Goal: Task Accomplishment & Management: Complete application form

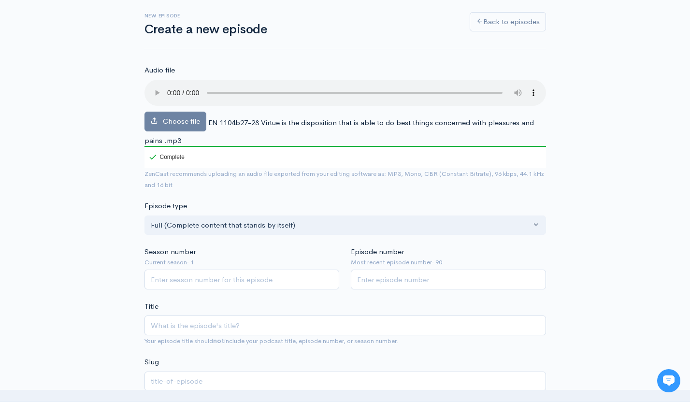
scroll to position [48, 0]
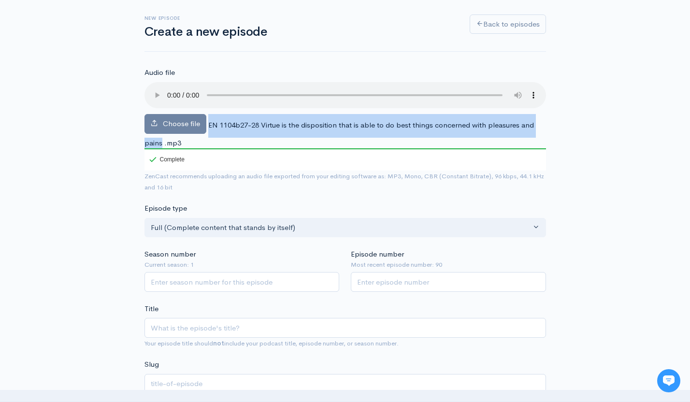
drag, startPoint x: 208, startPoint y: 125, endPoint x: 161, endPoint y: 143, distance: 50.6
click at [161, 143] on span "EN 1104b27-28 Virtue is the disposition that is able to do best things concerne…" at bounding box center [340, 133] width 390 height 27
copy span "EN 1104b27-28 Virtue is the disposition that is able to do best things concerne…"
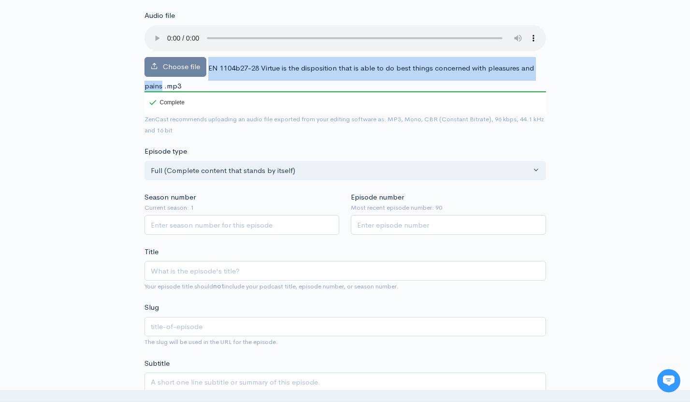
scroll to position [116, 0]
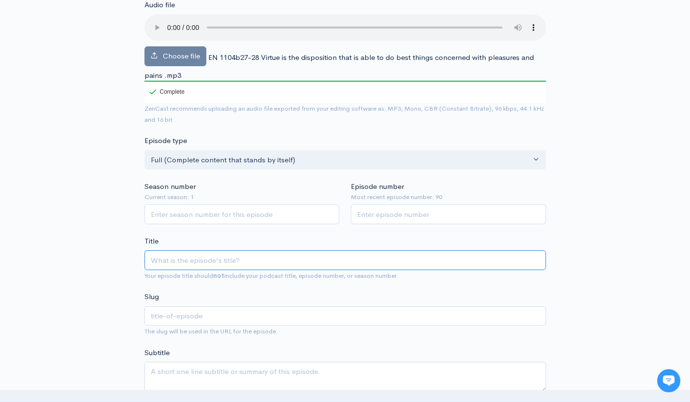
click at [247, 256] on input "Title" at bounding box center [346, 260] width 402 height 20
paste input "EN 1104b27-28 Virtue is the disposition that is able to do best things concerne…"
type input "EN 1104b27-28 Virtue is the disposition that is able to do best things concerne…"
type input "en-1104b27-28-virtue-is-the-disposition-that-is-able-to-do-best-things-concerne…"
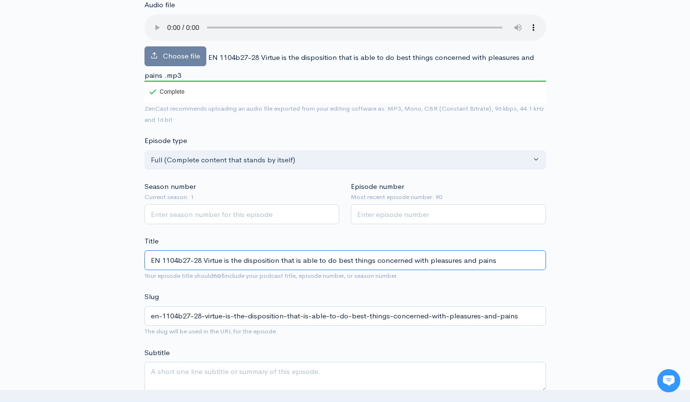
type input "EN 1104b27-28 Virtue is the disposition that is able to do best things concerne…"
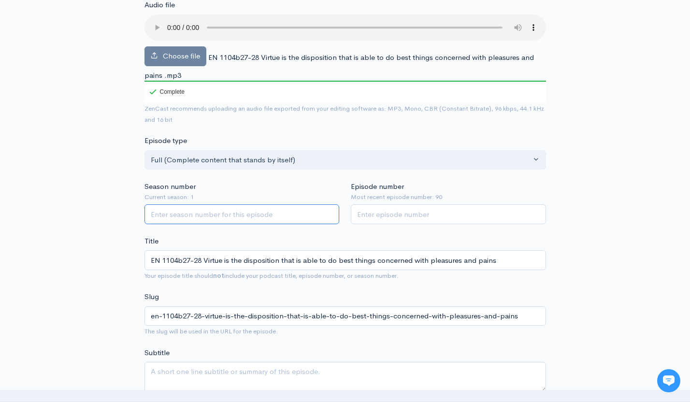
click at [261, 212] on input "Season number" at bounding box center [242, 215] width 195 height 20
type input "1"
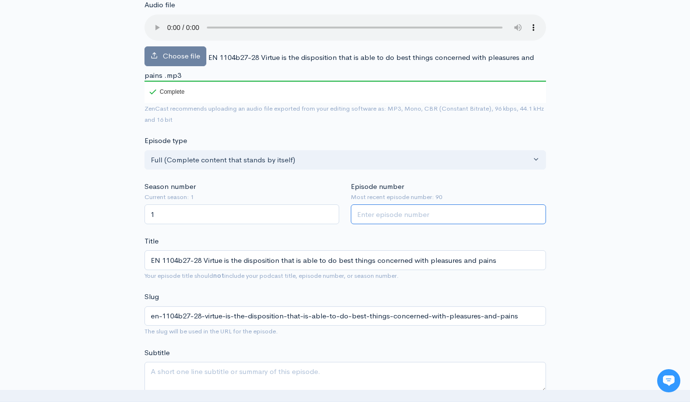
click at [419, 212] on input "Episode number" at bounding box center [448, 215] width 195 height 20
type input "91"
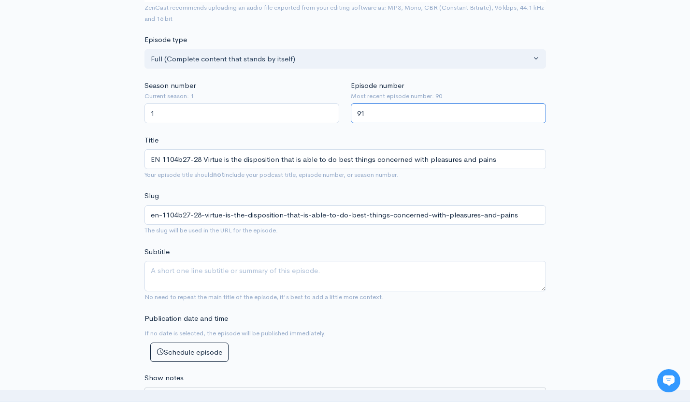
scroll to position [260, 0]
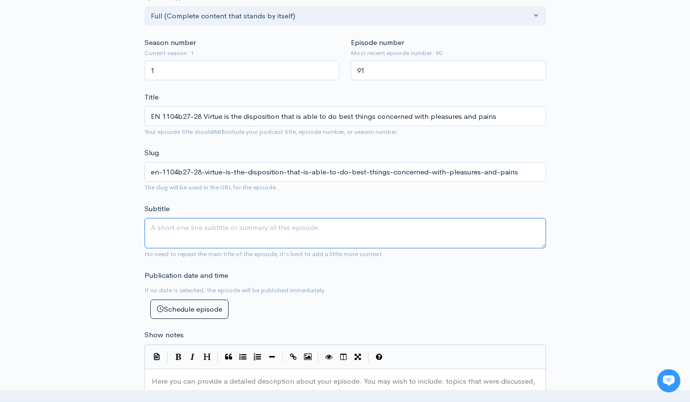
click at [269, 227] on textarea "Subtitle" at bounding box center [346, 233] width 402 height 30
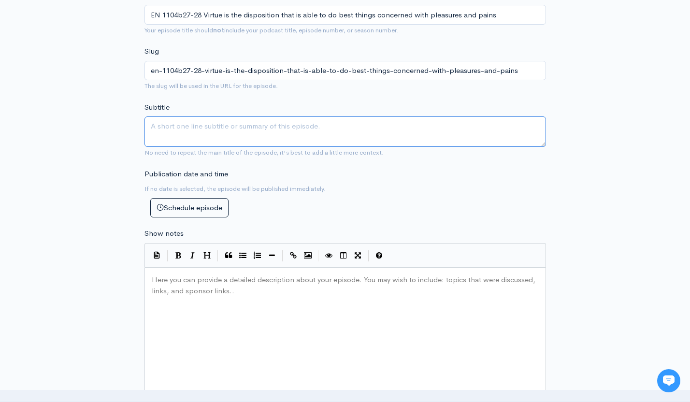
scroll to position [452, 0]
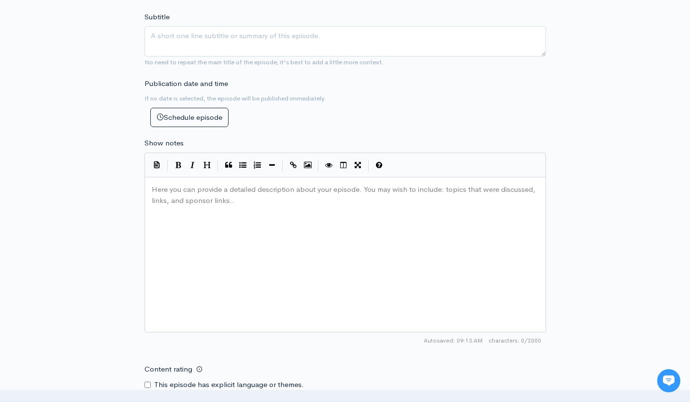
click at [269, 233] on div "Here you can provide a detailed description about your episode. You may wish to…" at bounding box center [357, 266] width 415 height 169
click at [278, 262] on div "Here you can provide a detailed description about your episode. You may wish to…" at bounding box center [357, 266] width 415 height 169
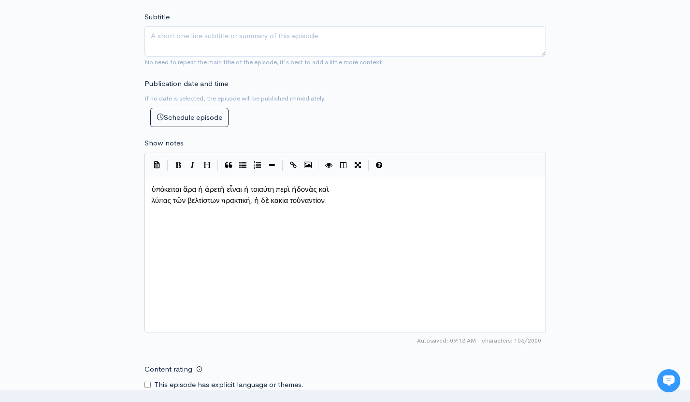
click at [150, 202] on pre "λύπας τῶν βελτίστων πρακτική, ἡ δὲ κακία τοὐναντίον." at bounding box center [345, 200] width 391 height 11
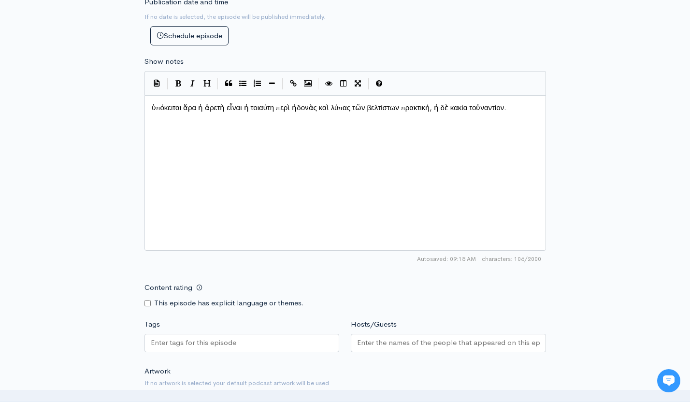
scroll to position [584, 0]
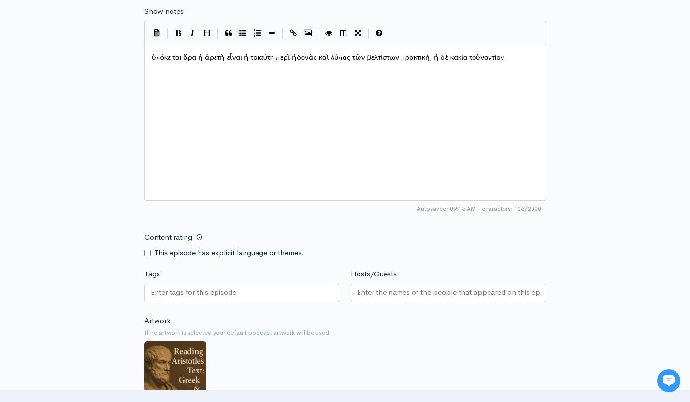
click at [214, 299] on div at bounding box center [242, 293] width 195 height 18
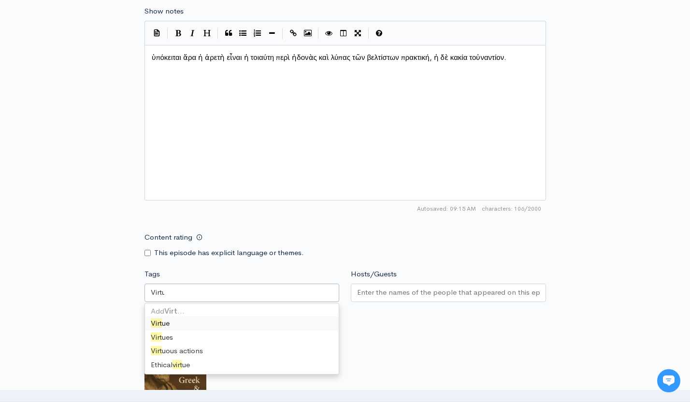
type input "Virtue"
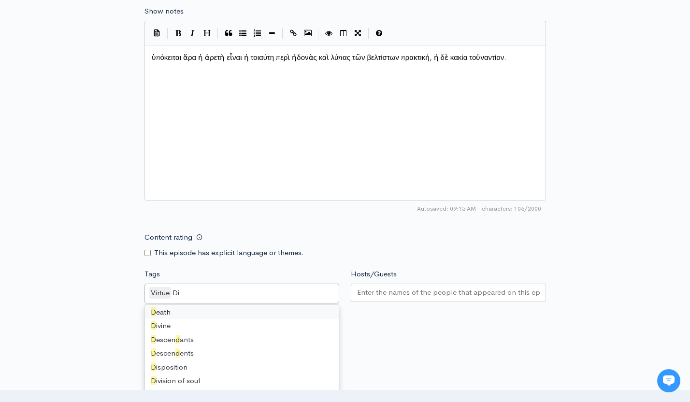
scroll to position [0, 0]
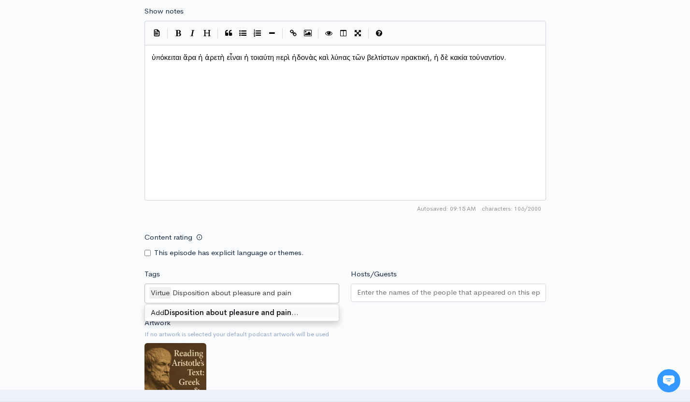
type input "Disposition about pleasure and pain"
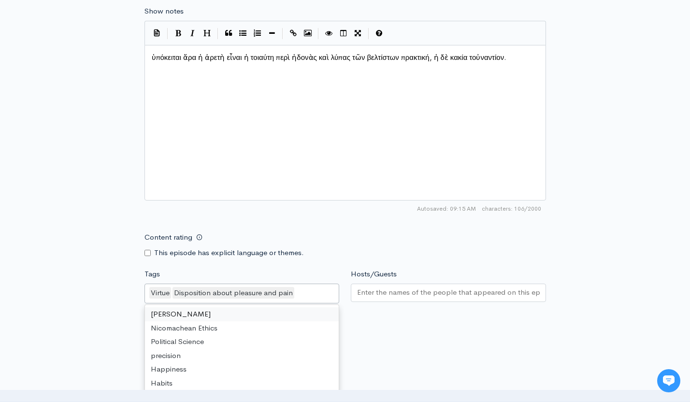
click at [508, 294] on input "Hosts/Guests" at bounding box center [448, 292] width 183 height 11
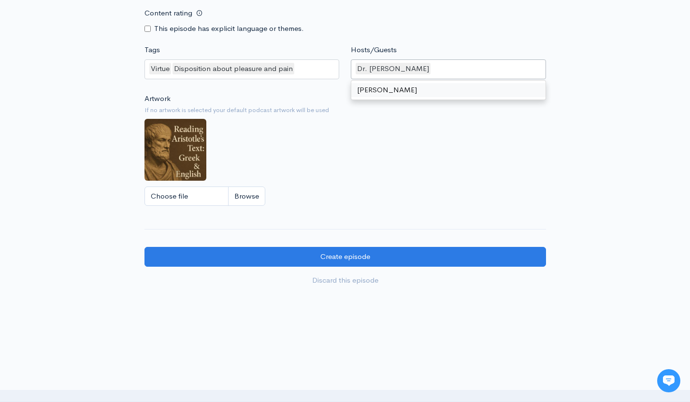
scroll to position [809, 0]
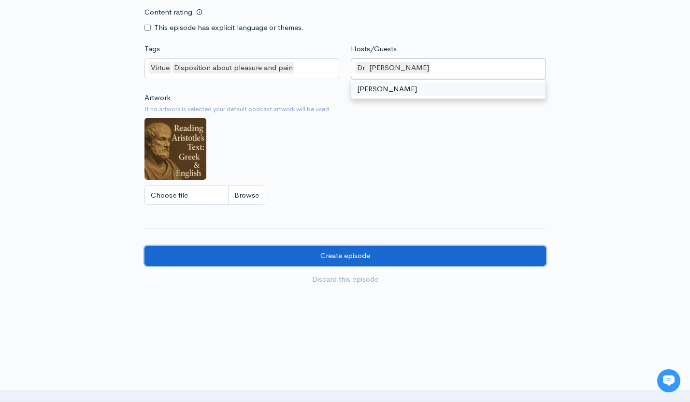
click at [378, 257] on input "Create episode" at bounding box center [346, 256] width 402 height 20
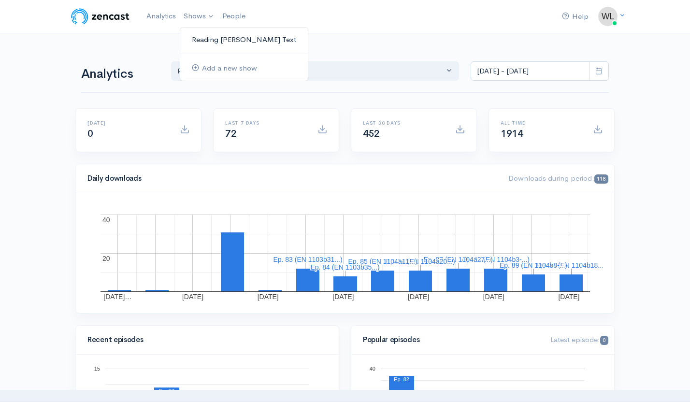
click at [225, 39] on link "Reading [PERSON_NAME] Text" at bounding box center [244, 39] width 128 height 17
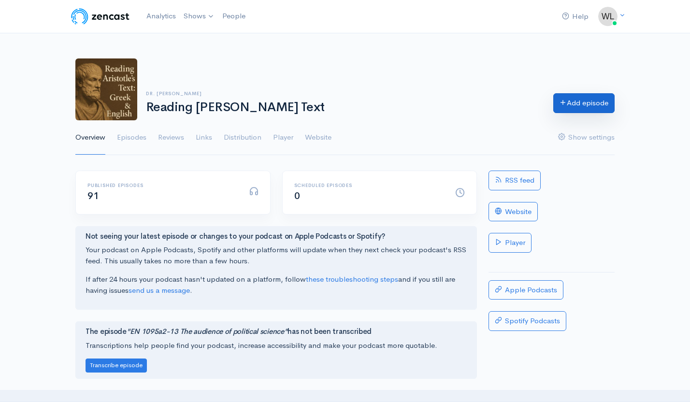
click at [601, 106] on link "Add episode" at bounding box center [584, 103] width 61 height 20
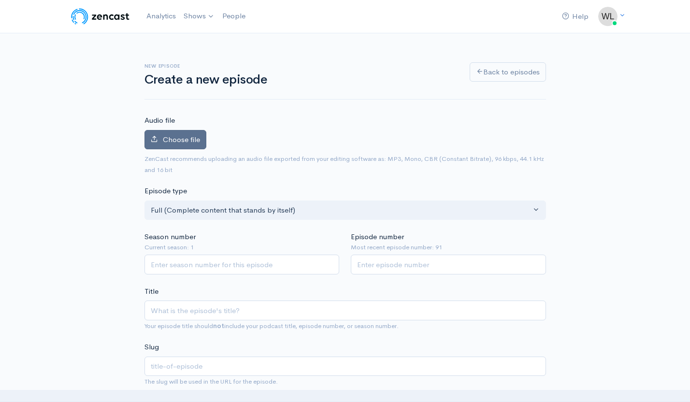
click at [191, 145] on label "Choose file" at bounding box center [176, 140] width 62 height 20
click at [0, 0] on input "Choose file" at bounding box center [0, 0] width 0 height 0
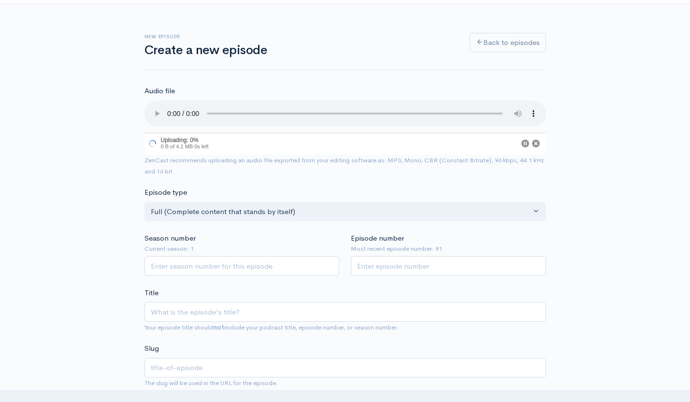
scroll to position [33, 0]
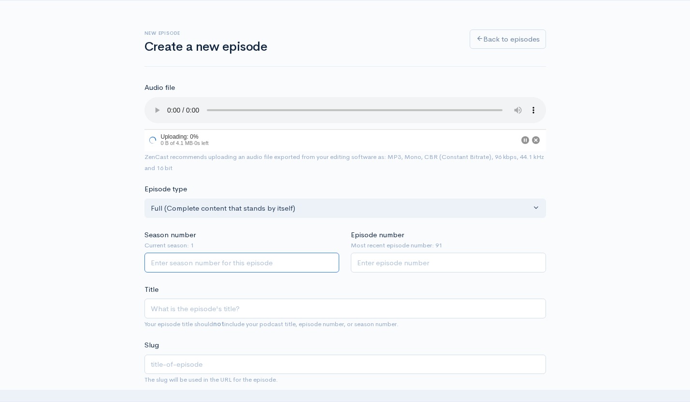
click at [297, 261] on input "Season number" at bounding box center [242, 263] width 195 height 20
type input "1"
click at [440, 266] on input "Episode number" at bounding box center [448, 263] width 195 height 20
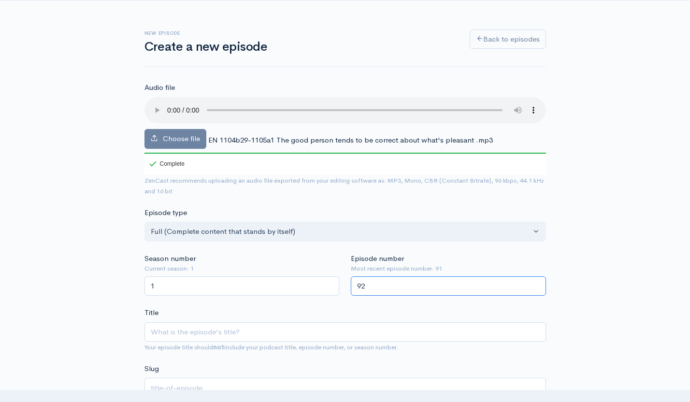
type input "92"
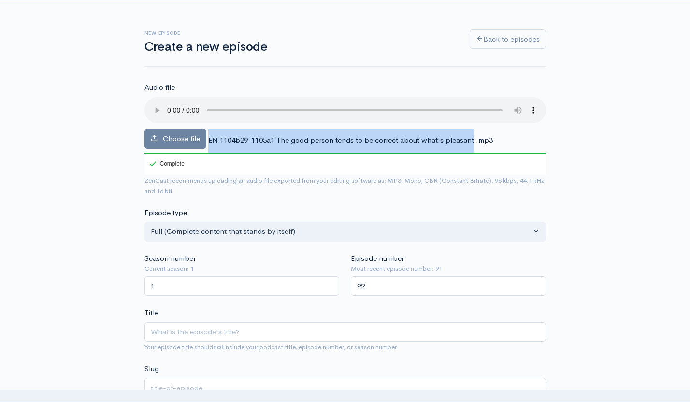
drag, startPoint x: 208, startPoint y: 139, endPoint x: 471, endPoint y: 145, distance: 262.6
click at [471, 145] on div "Choose file EN 1104b29-1105a1 The good person tends to be correct about what's …" at bounding box center [346, 136] width 402 height 78
copy span "EN 1104b29-1105a1 The good person tends to be correct about what's pleasant"
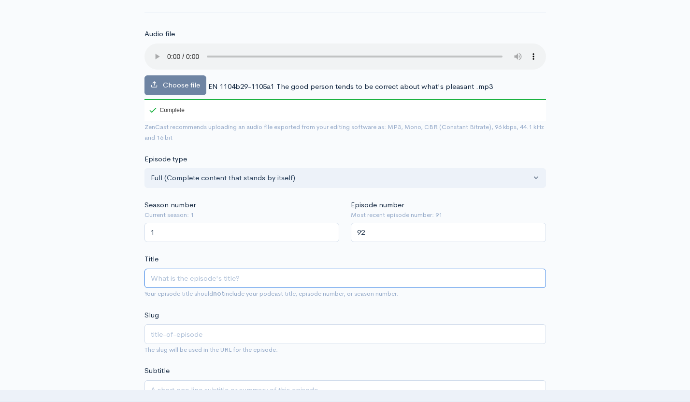
click at [254, 277] on input "Title" at bounding box center [346, 279] width 402 height 20
paste input "EN 1104b29-1105a1 The good person tends to be correct about what's pleasant"
type input "EN 1104b29-1105a1 The good person tends to be correct about what's pleasant"
type input "en-1104b29-1105a1-the-good-person-tends-to-be-correct-about-whats-pleasant"
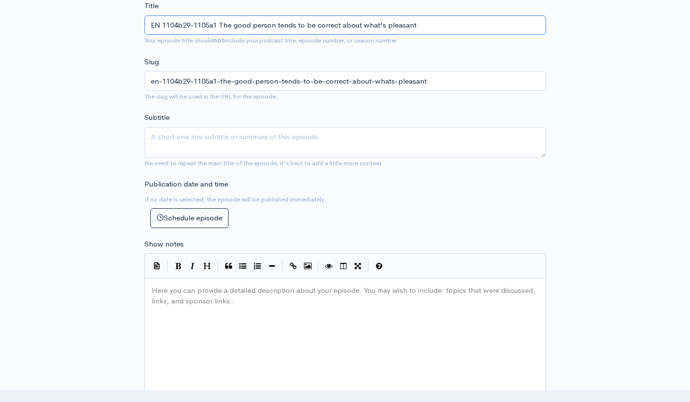
scroll to position [451, 0]
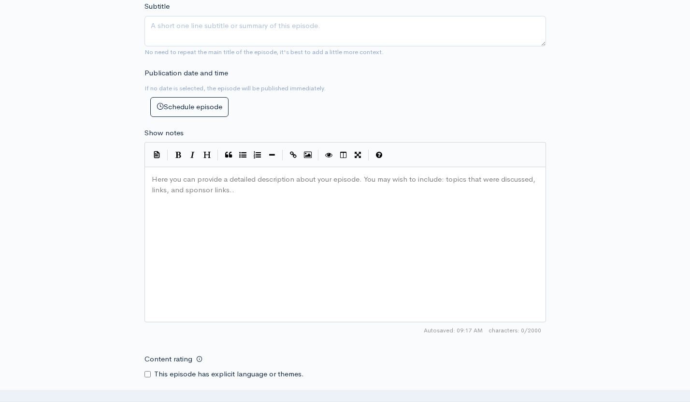
type input "EN 1104b29-1105a1 The good person tends to be correct about what's pleasant"
click at [267, 240] on div "Here you can provide a detailed description about your episode. You may wish to…" at bounding box center [357, 256] width 415 height 169
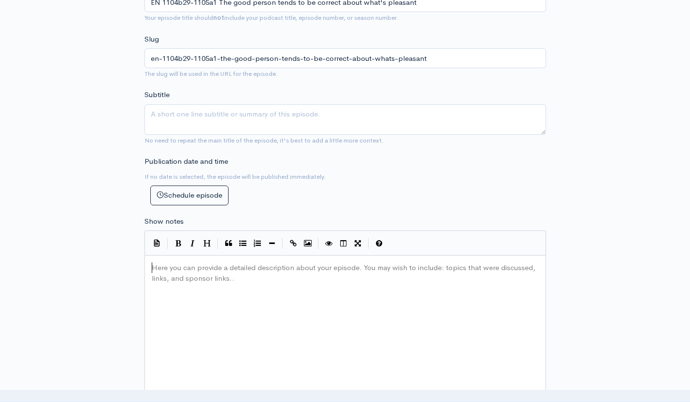
scroll to position [429, 0]
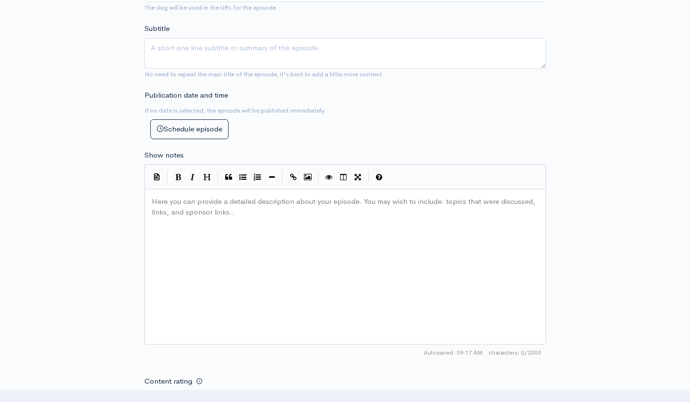
click at [283, 258] on div "Here you can provide a detailed description about your episode. You may wish to…" at bounding box center [357, 278] width 415 height 169
paste textarea "30"
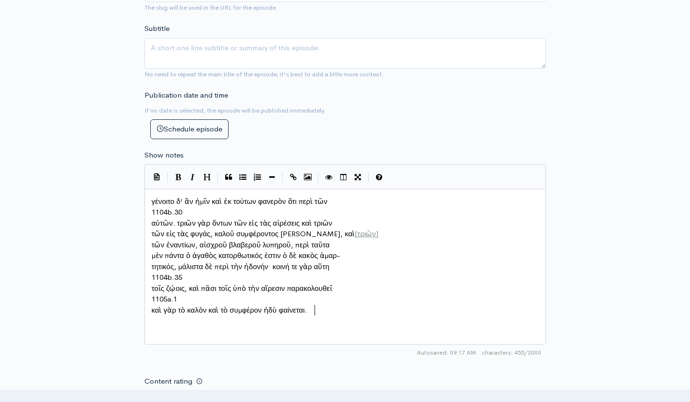
type textarea "1104b.30"
drag, startPoint x: 192, startPoint y: 214, endPoint x: 118, endPoint y: 213, distance: 74.0
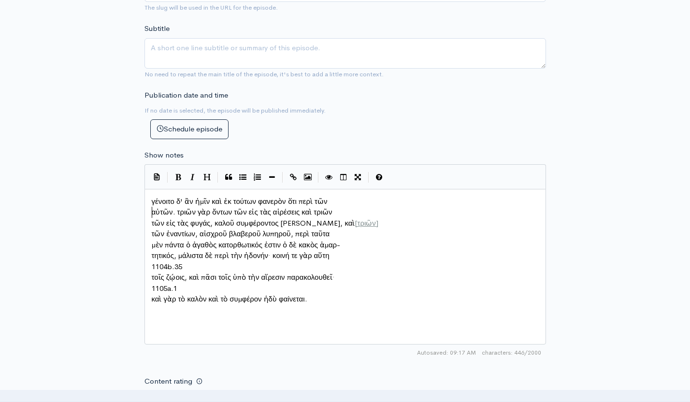
click at [152, 211] on span "αὐτῶν. τριῶν γὰρ ὄντων τῶν εἰς τὰς αἱρέσεις καὶ τριῶν" at bounding box center [242, 211] width 181 height 9
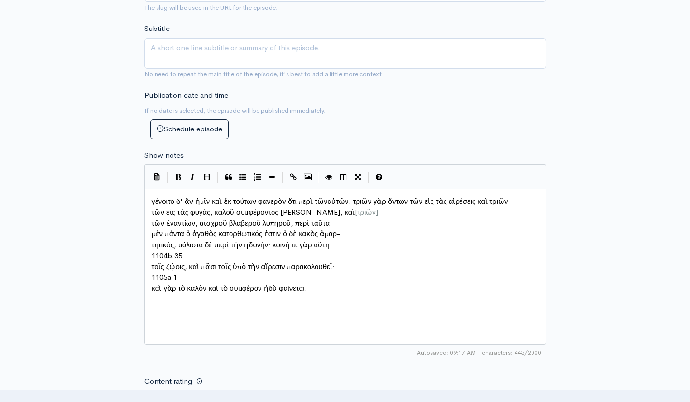
scroll to position [3, 1]
type textarea "[τριῶν]"
drag, startPoint x: 352, startPoint y: 215, endPoint x: 327, endPoint y: 215, distance: 24.7
click at [150, 226] on pre "τῶν ἐναντίων, αἰσχροῦ βλαβεροῦ λυπηροῦ, περὶ ταῦτα" at bounding box center [345, 223] width 391 height 11
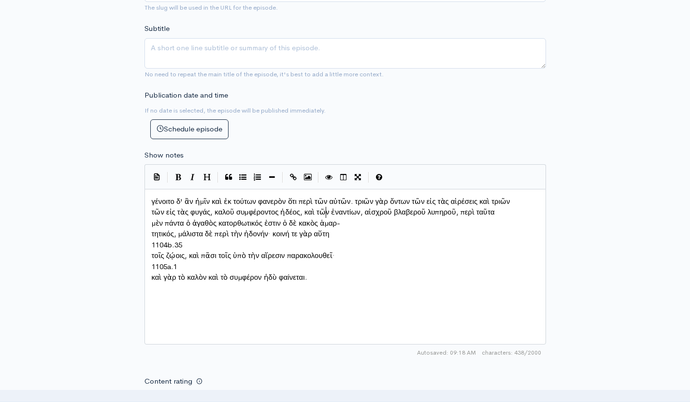
scroll to position [3, 1]
click at [153, 237] on span "τητικός, μάλιστα δὲ περὶ τὴν ἡδονήν· κοινή τε γὰρ αὕτη" at bounding box center [243, 233] width 182 height 9
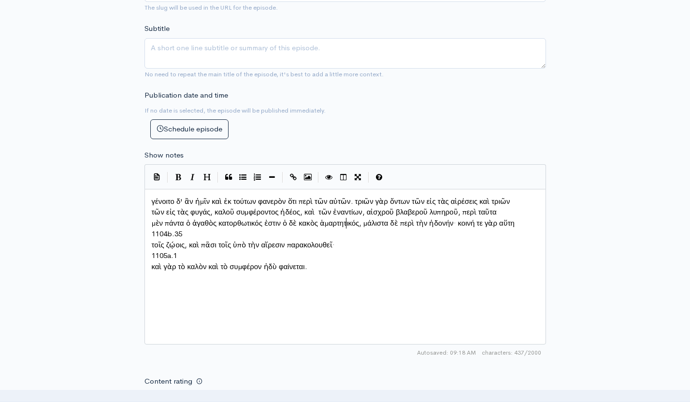
type textarea "1104b.35"
drag, startPoint x: 191, startPoint y: 233, endPoint x: 144, endPoint y: 233, distance: 47.4
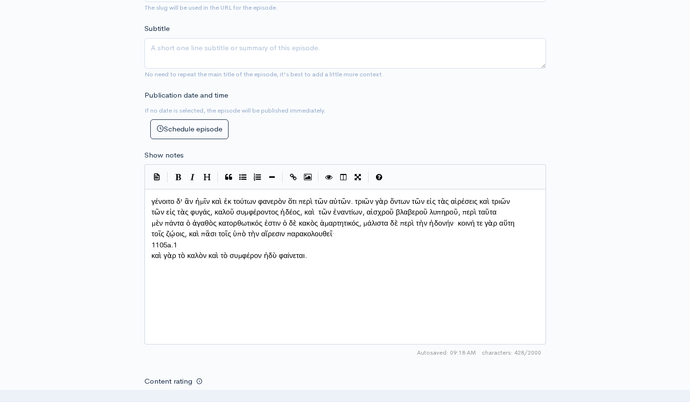
type textarea "1105a.1"
drag, startPoint x: 184, startPoint y: 243, endPoint x: 148, endPoint y: 244, distance: 35.3
click at [152, 246] on span "καὶ γὰρ τὸ καλὸν καὶ τὸ συμφέρον ἡδὺ φαίνεται." at bounding box center [230, 244] width 156 height 9
click at [281, 269] on div "x γένοιτο δ' ἂν ἡμῖν καὶ ἐκ τούτων φανερὸν ὅτι περὶ τῶν αὐτῶν. τριῶν γὰρ ὄντων …" at bounding box center [357, 278] width 415 height 169
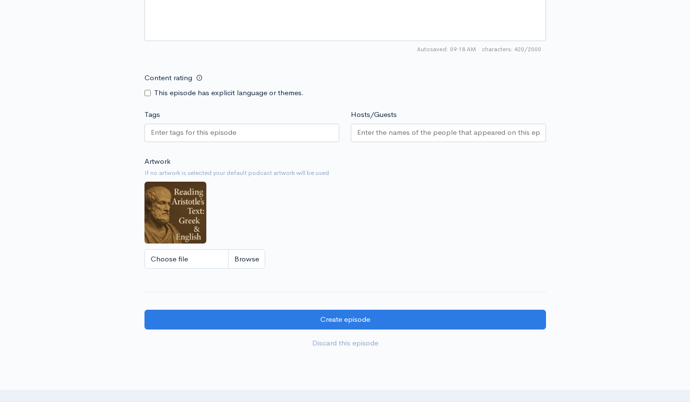
scroll to position [656, 0]
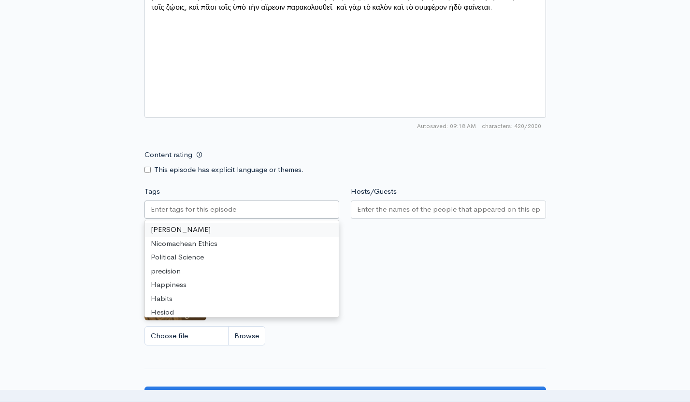
click at [220, 209] on input "Tags" at bounding box center [194, 209] width 87 height 11
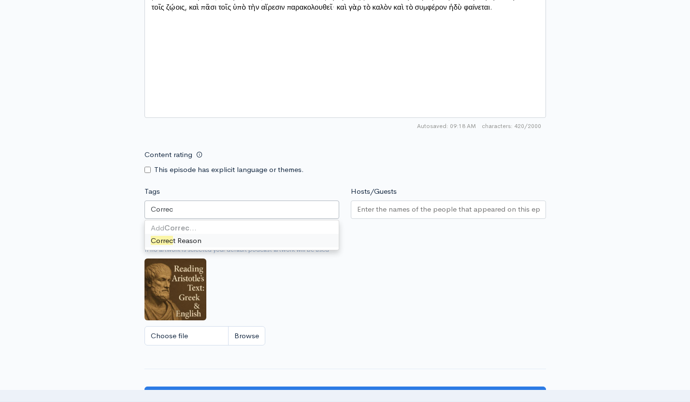
type input "Correct"
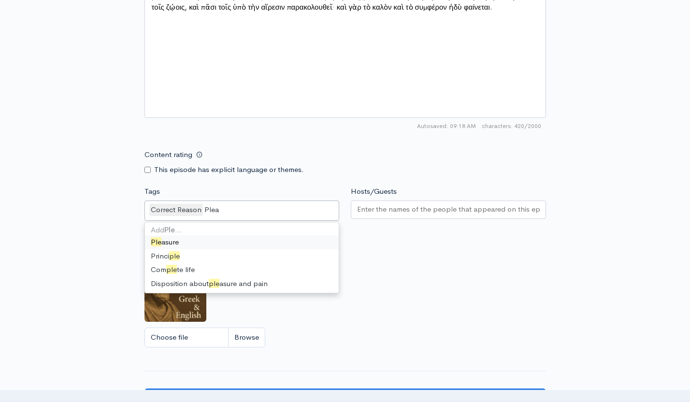
type input "Pleas"
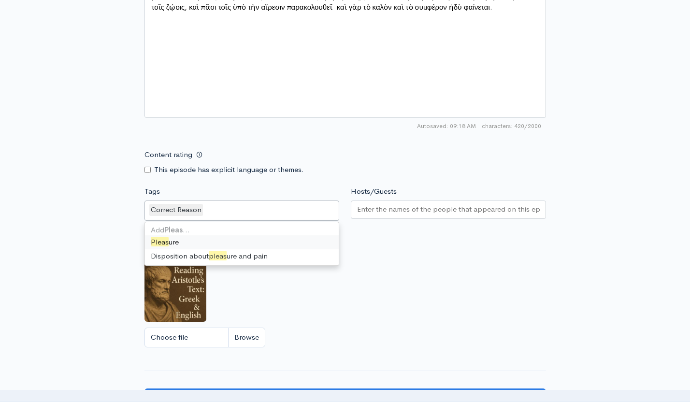
scroll to position [941, 0]
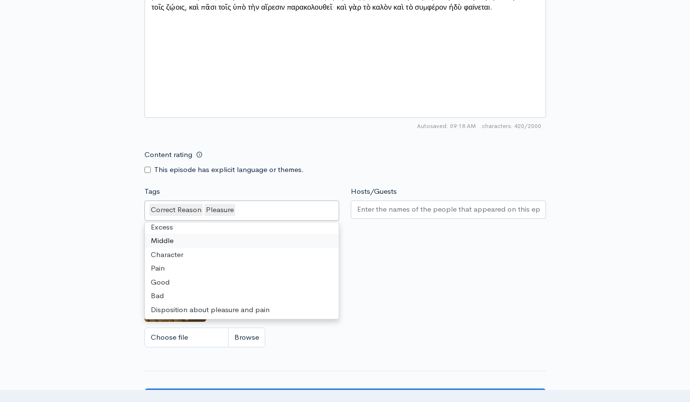
click at [437, 216] on div at bounding box center [448, 210] width 195 height 18
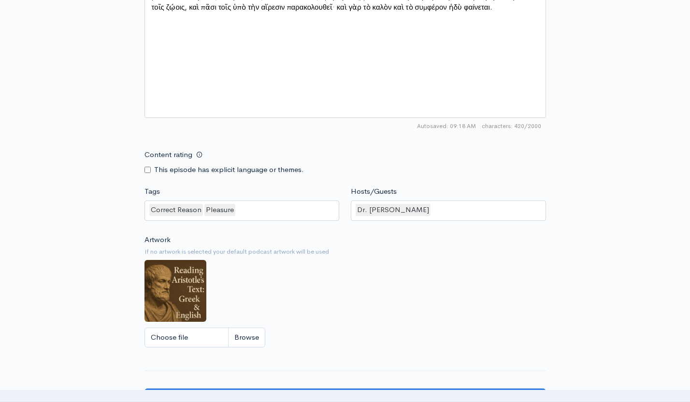
click at [383, 279] on div "Artwork If no artwork is selected your default podcast artwork will be used Cho…" at bounding box center [346, 294] width 402 height 119
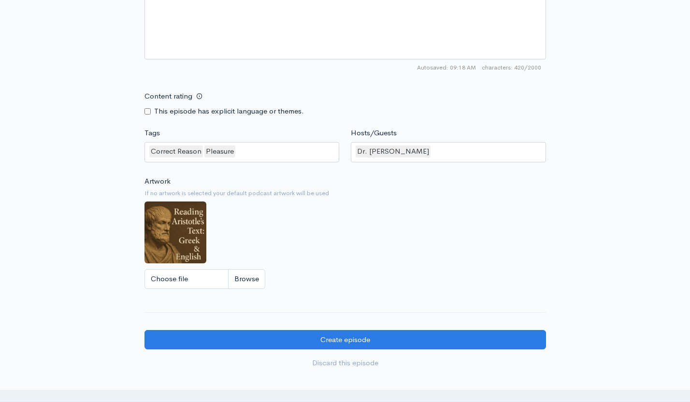
scroll to position [775, 0]
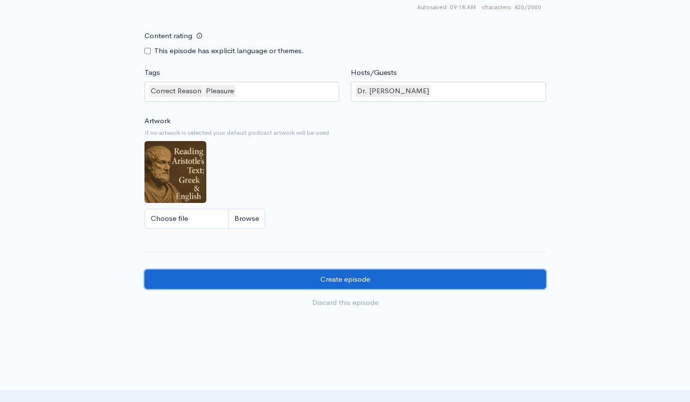
click at [354, 279] on input "Create episode" at bounding box center [346, 280] width 402 height 20
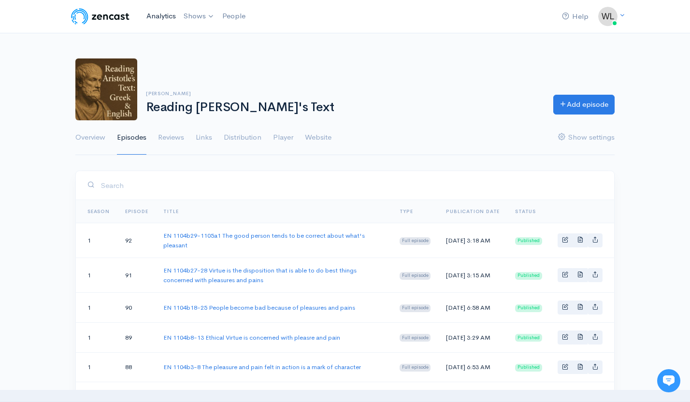
click at [165, 16] on link "Analytics" at bounding box center [161, 16] width 37 height 21
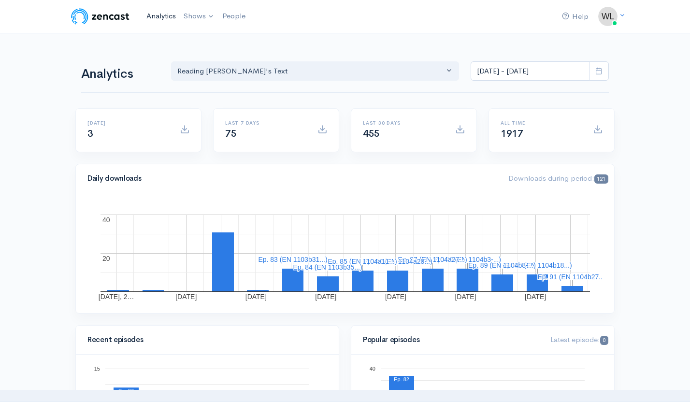
click at [154, 16] on link "Analytics" at bounding box center [161, 16] width 37 height 21
click at [158, 18] on link "Analytics" at bounding box center [161, 16] width 37 height 21
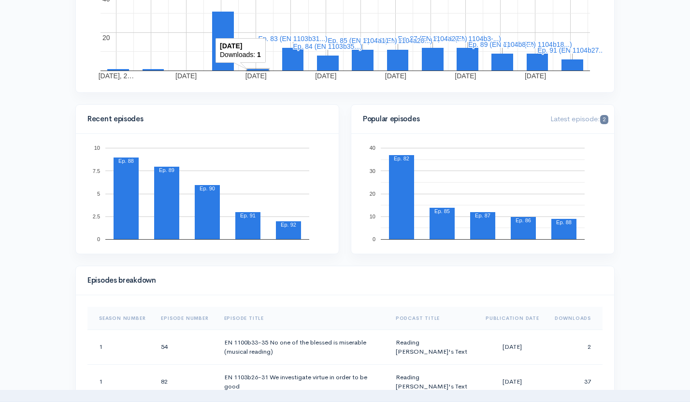
scroll to position [226, 0]
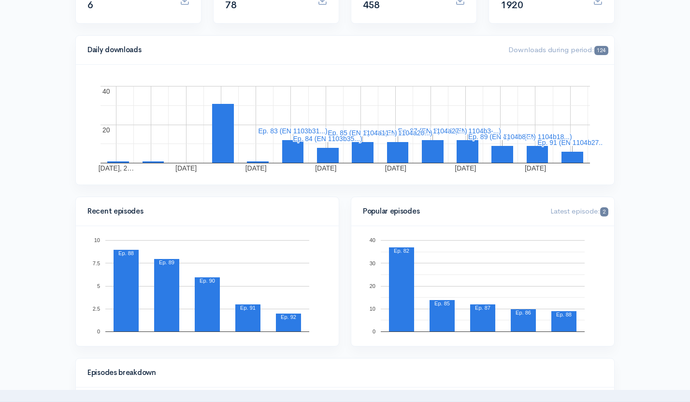
scroll to position [0, 0]
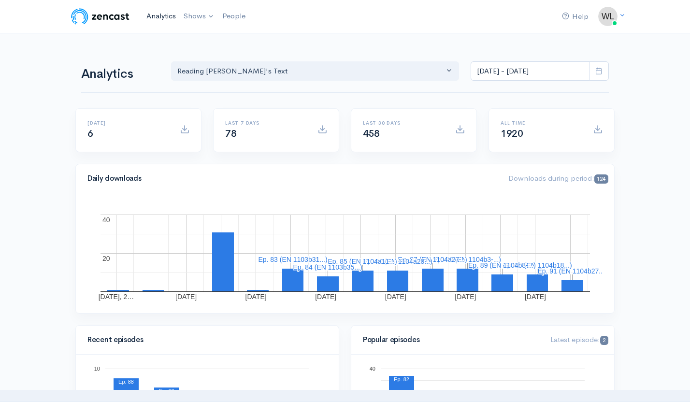
click at [166, 16] on link "Analytics" at bounding box center [161, 16] width 37 height 21
click at [155, 14] on link "Analytics" at bounding box center [161, 16] width 37 height 21
click at [155, 15] on link "Analytics" at bounding box center [161, 16] width 37 height 21
click at [601, 74] on icon at bounding box center [599, 70] width 7 height 7
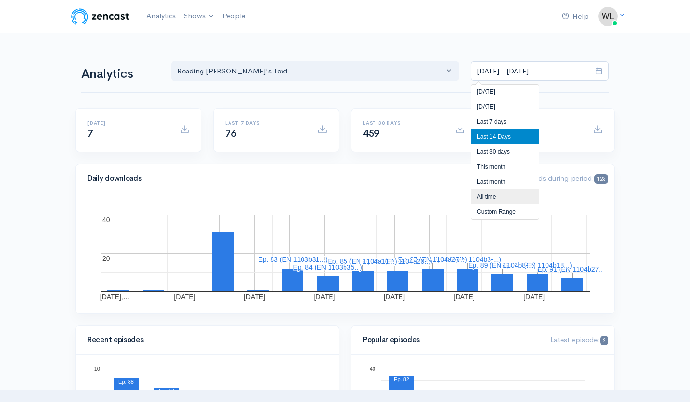
click at [492, 198] on li "All time" at bounding box center [505, 197] width 68 height 15
type input "Jun 14, 2025 - Sep 24, 2025"
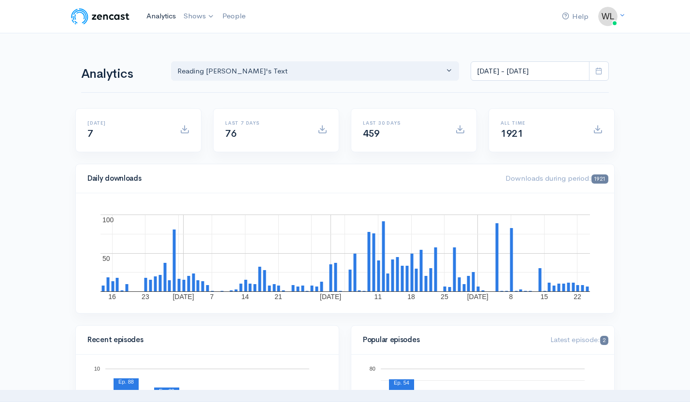
click at [154, 14] on link "Analytics" at bounding box center [161, 16] width 37 height 21
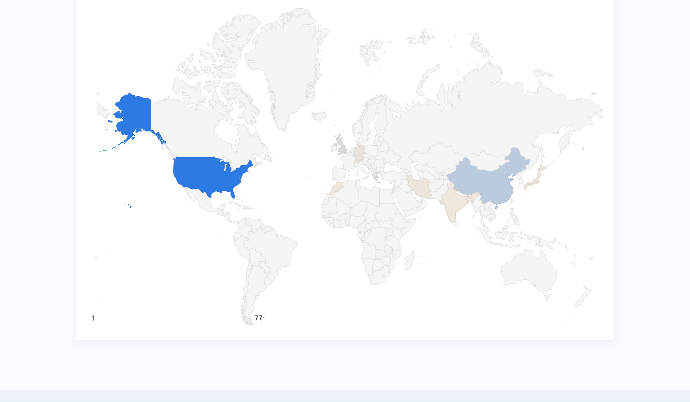
scroll to position [989, 0]
